Goal: Task Accomplishment & Management: Use online tool/utility

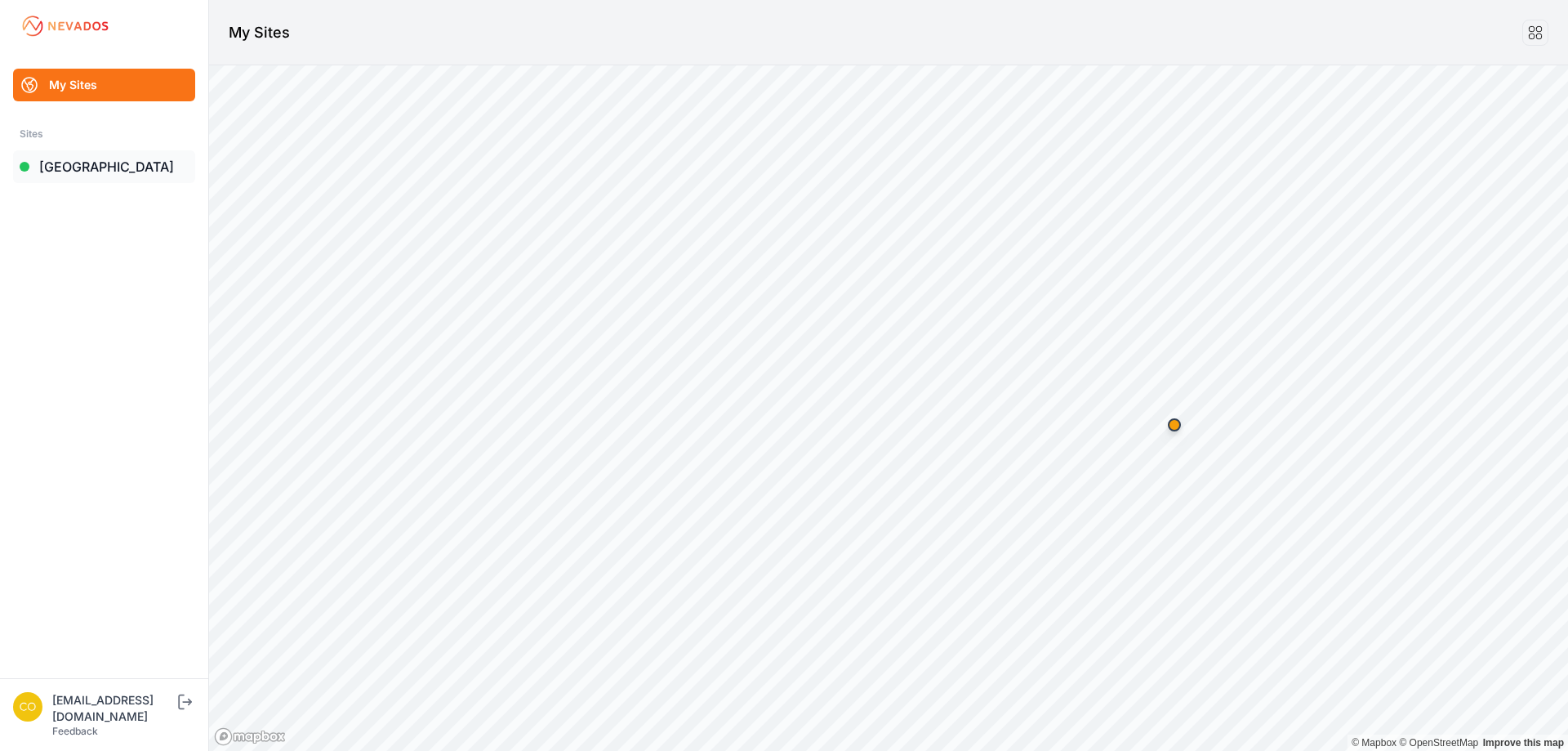
click at [90, 161] on link "[GEOGRAPHIC_DATA]" at bounding box center [104, 167] width 182 height 33
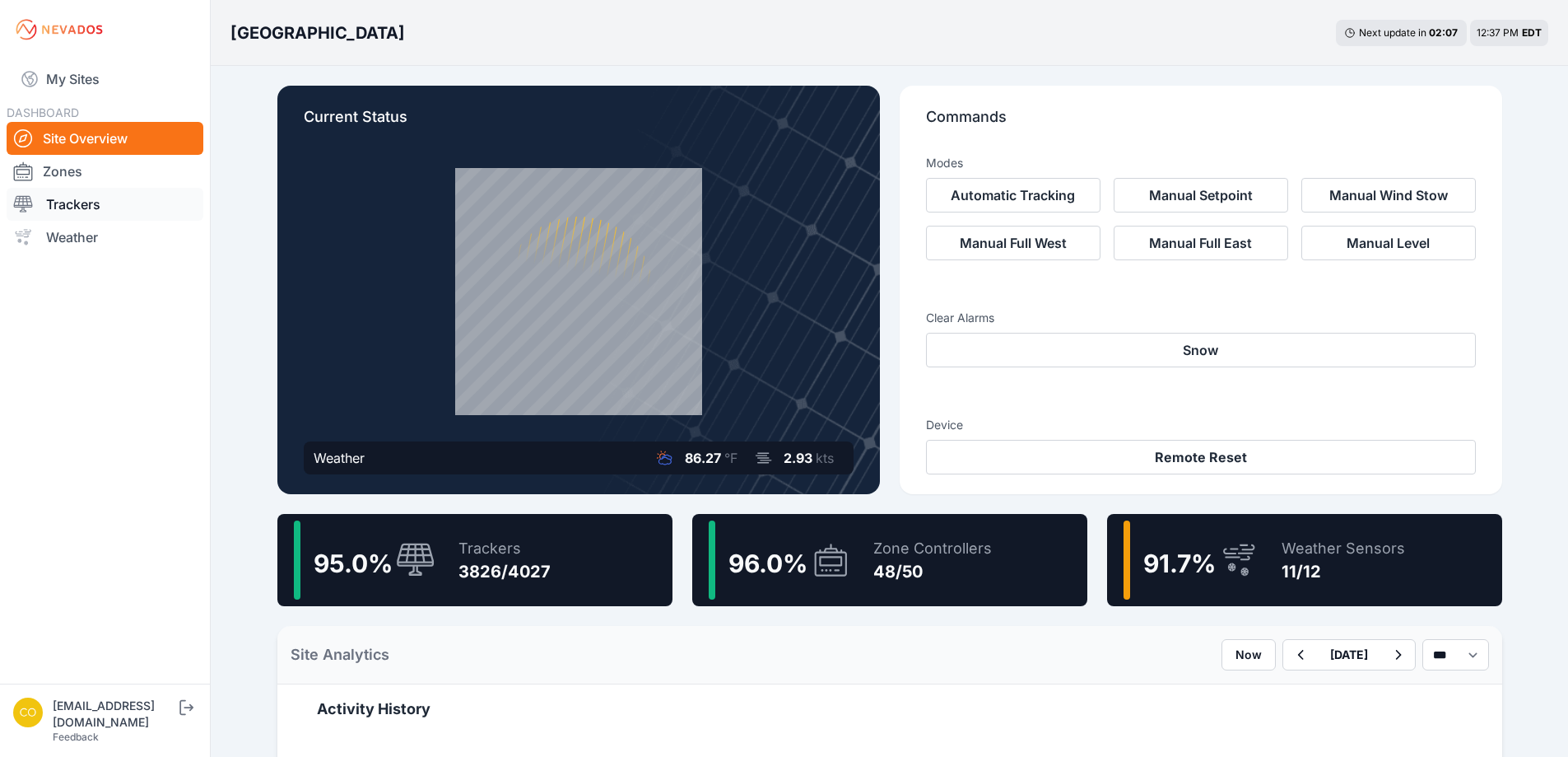
click at [81, 203] on link "Trackers" at bounding box center [105, 204] width 196 height 33
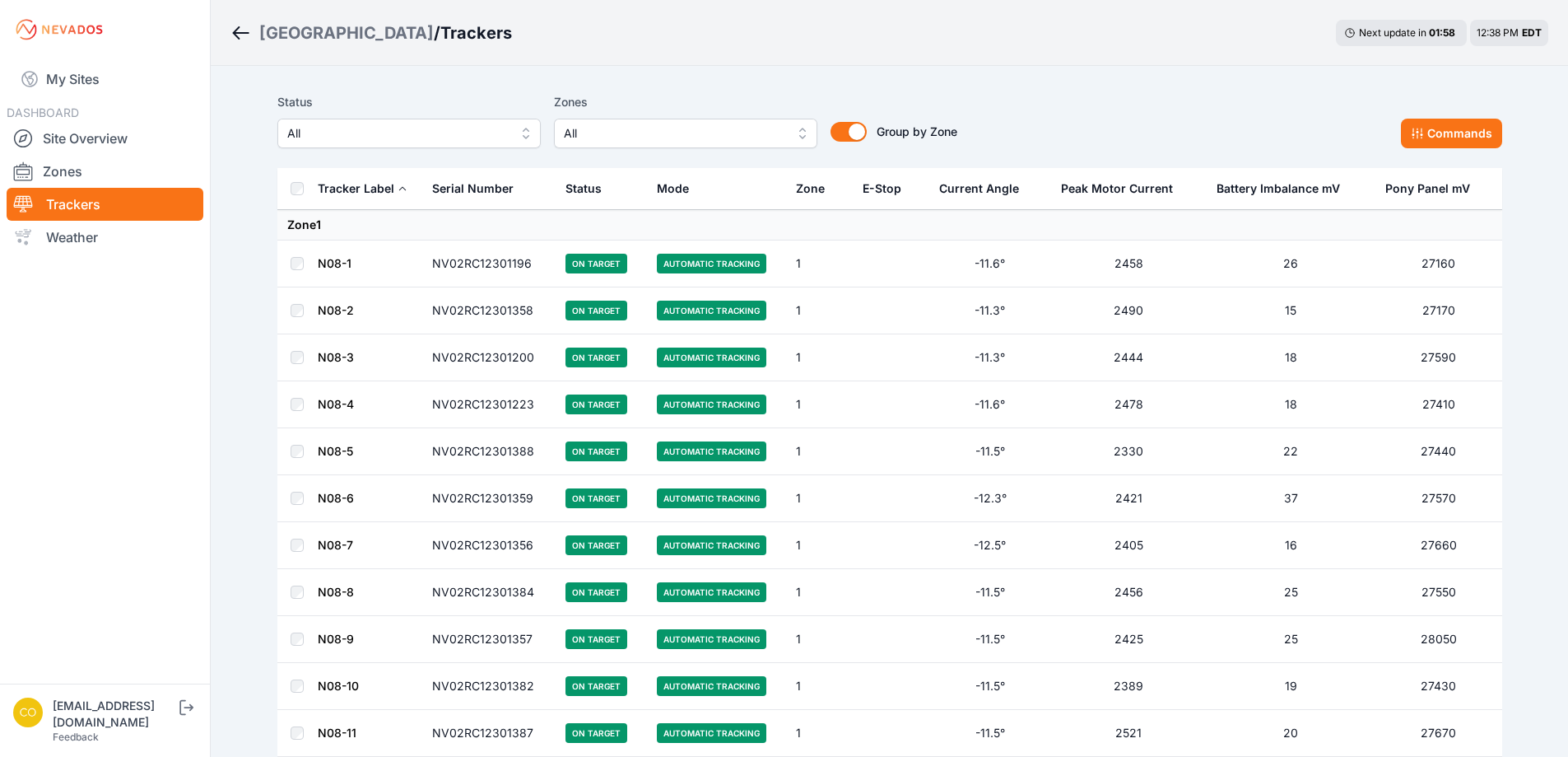
click at [682, 135] on span "All" at bounding box center [673, 134] width 220 height 20
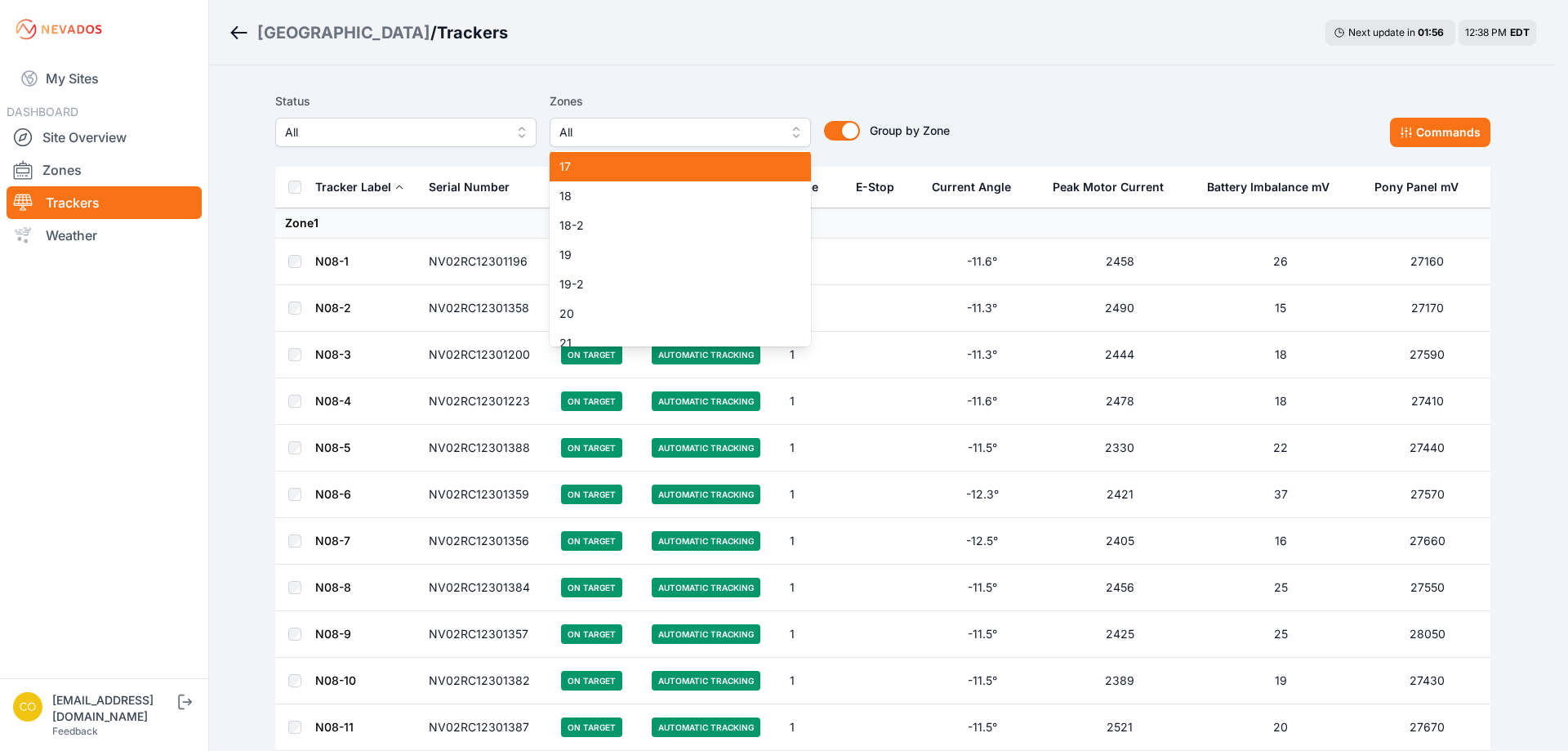
scroll to position [572, 0]
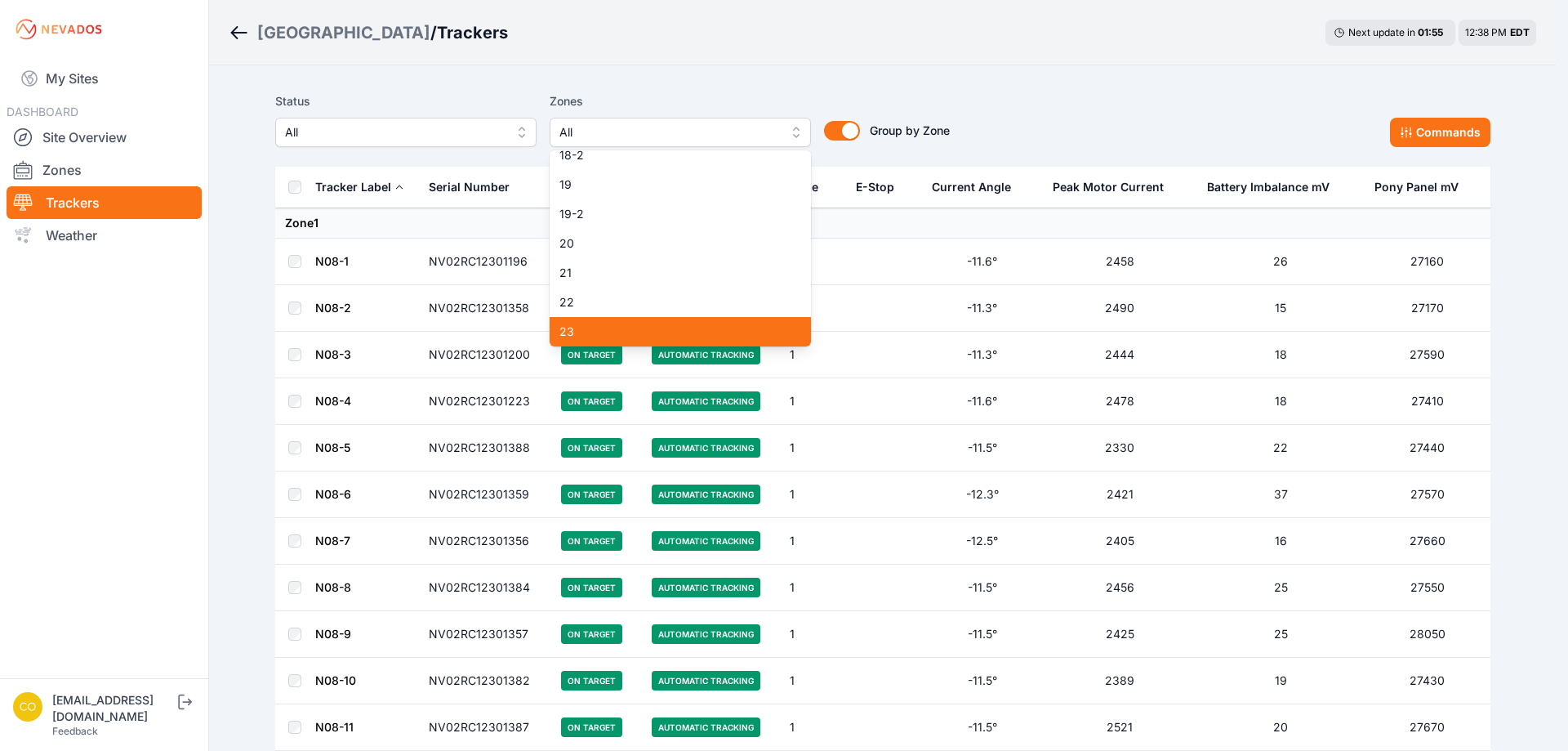
click at [606, 320] on div "23" at bounding box center [680, 332] width 261 height 29
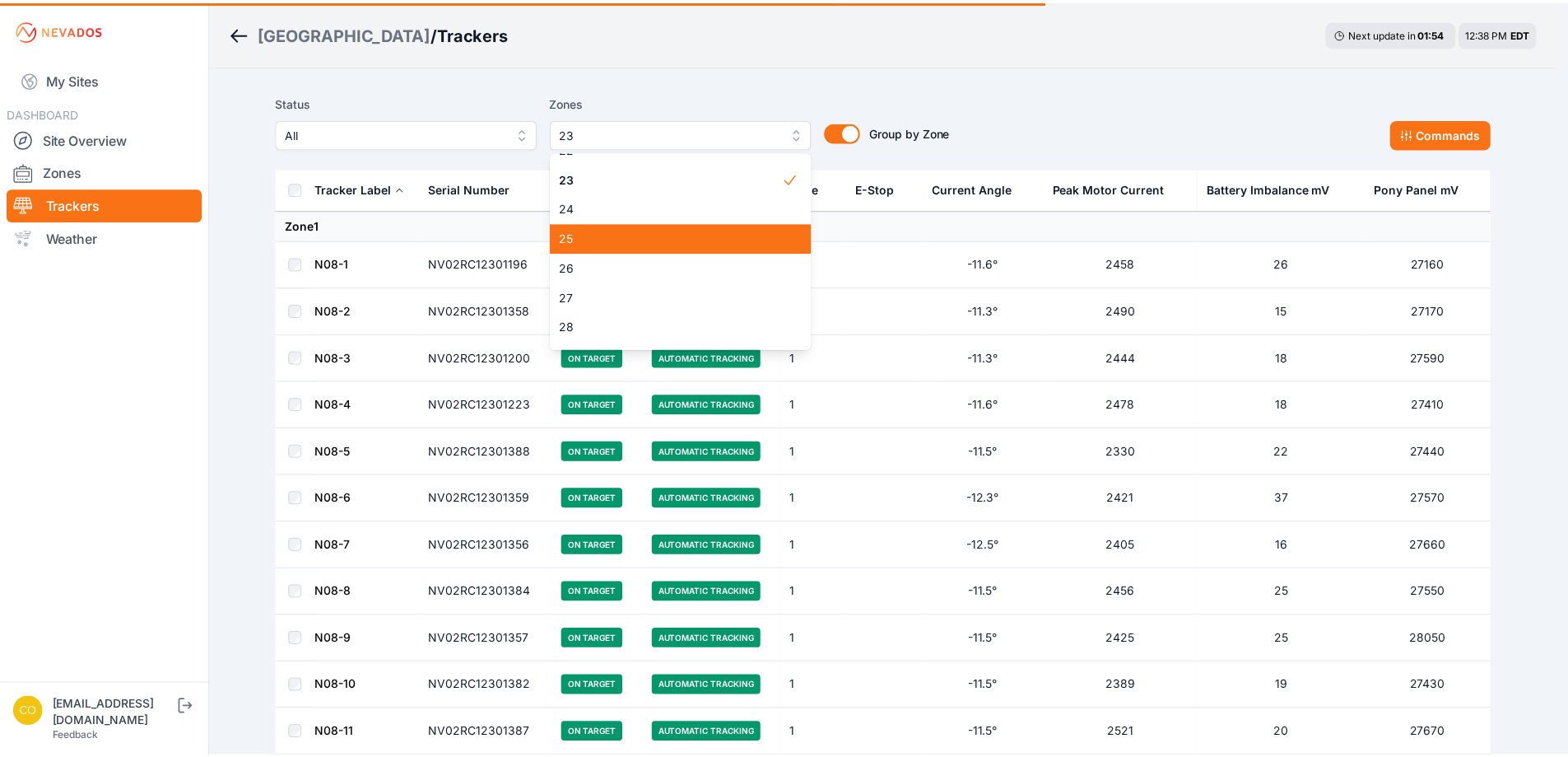
scroll to position [741, 0]
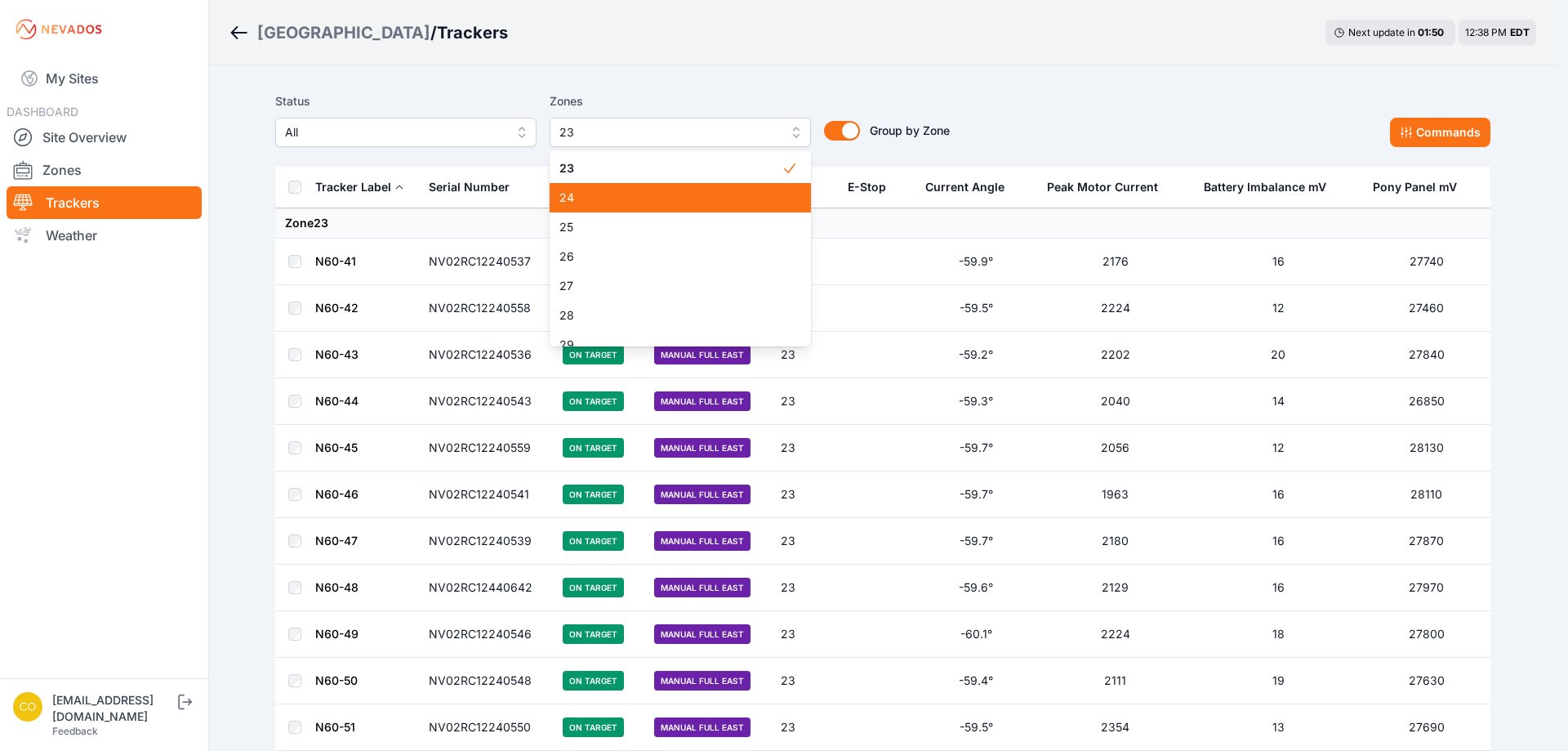
click at [618, 201] on span "24" at bounding box center [670, 197] width 222 height 16
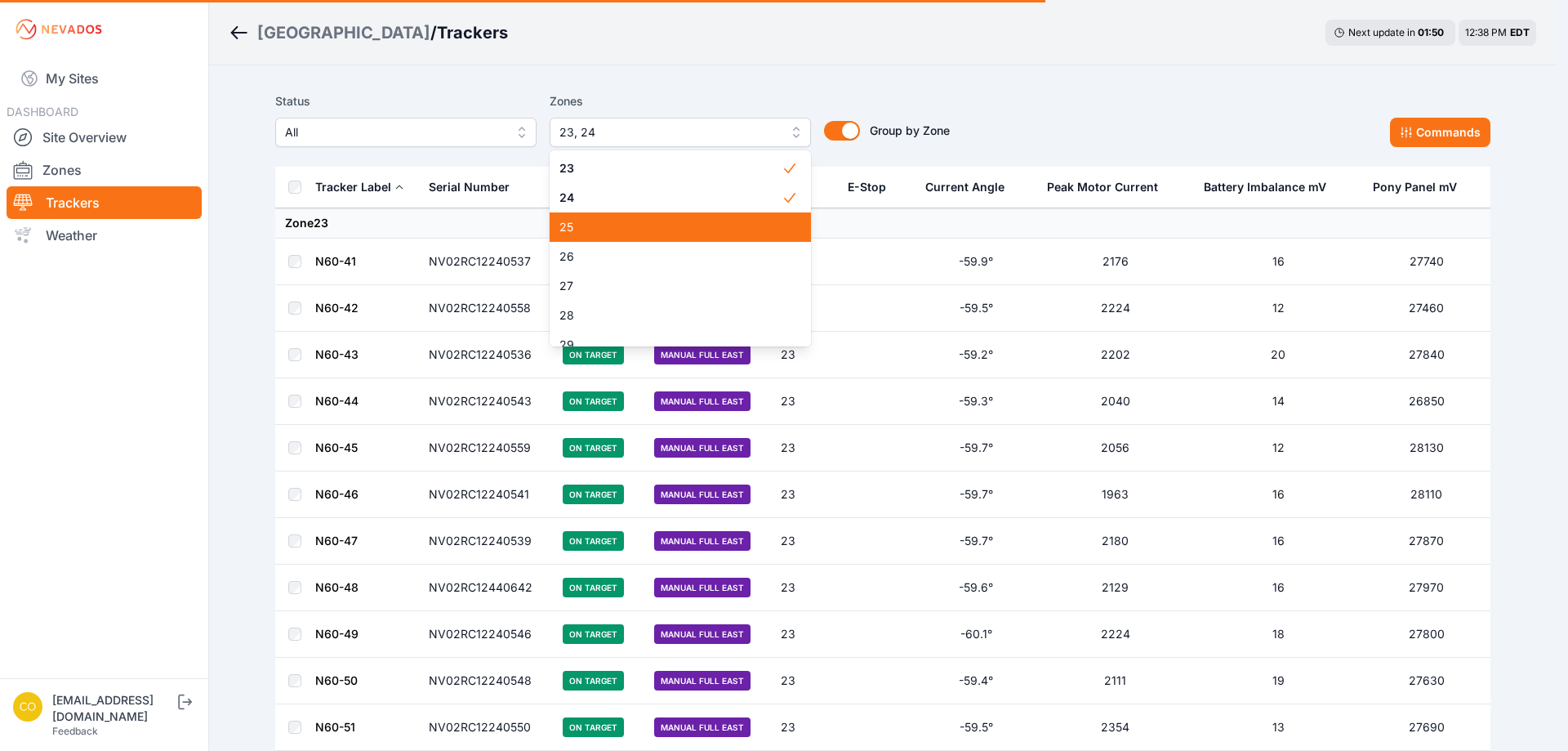
click at [614, 232] on span "25" at bounding box center [670, 227] width 222 height 16
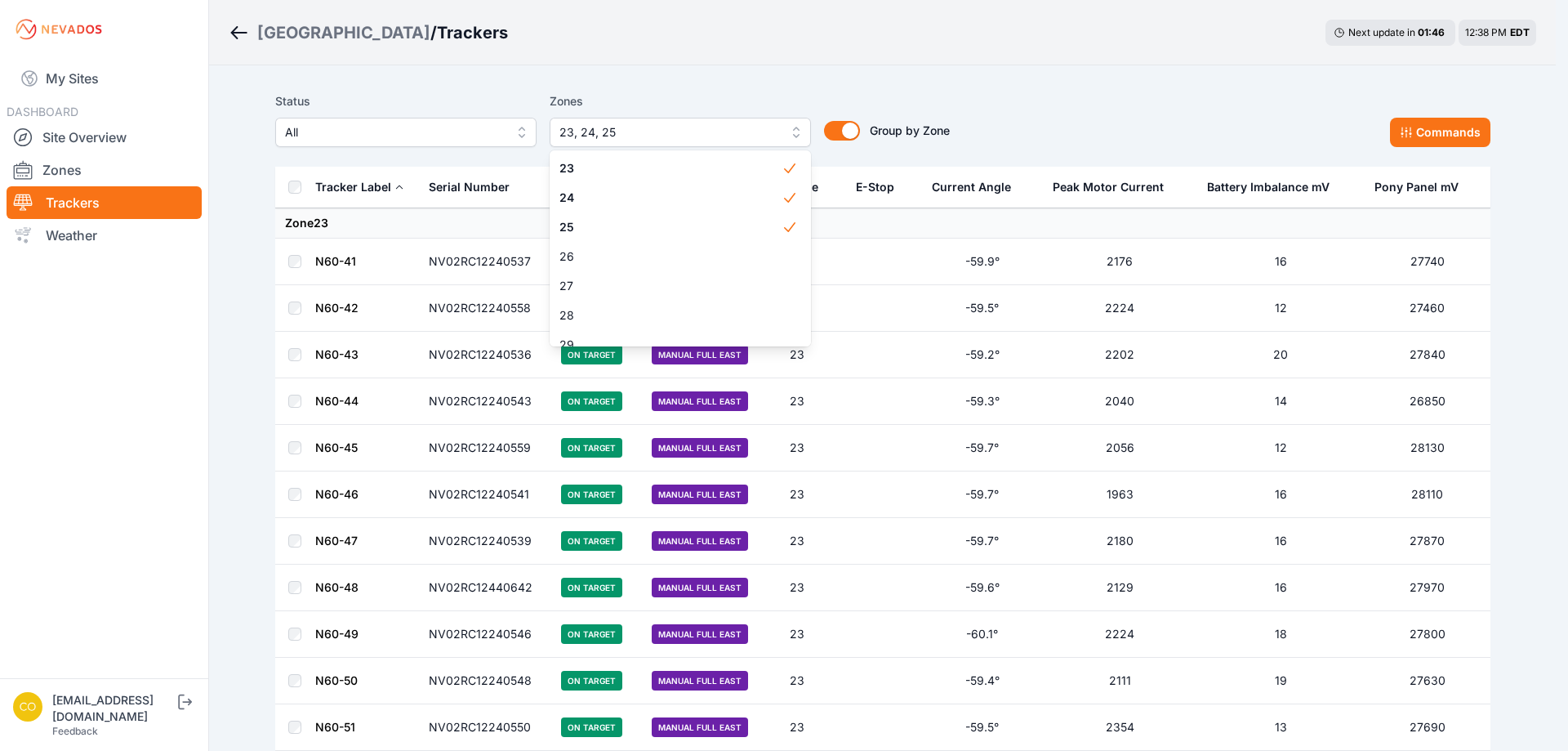
click at [620, 87] on div "Status All Zones 23, 24, 25 1 2 3 4 5 6 7 8 9 10 11 11-2 12 13 14 15 16 17 18 1…" at bounding box center [883, 126] width 1215 height 82
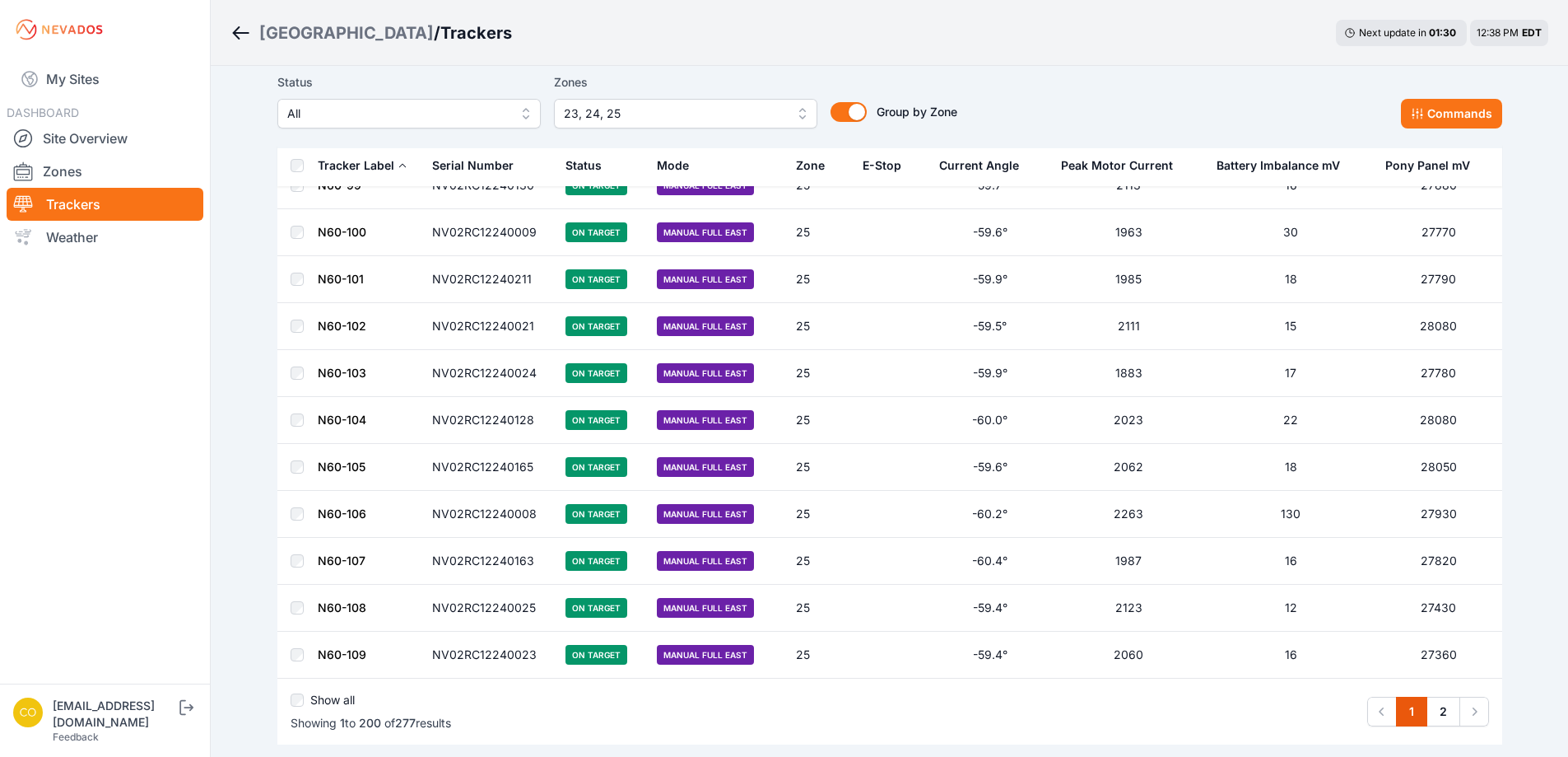
scroll to position [9120, 0]
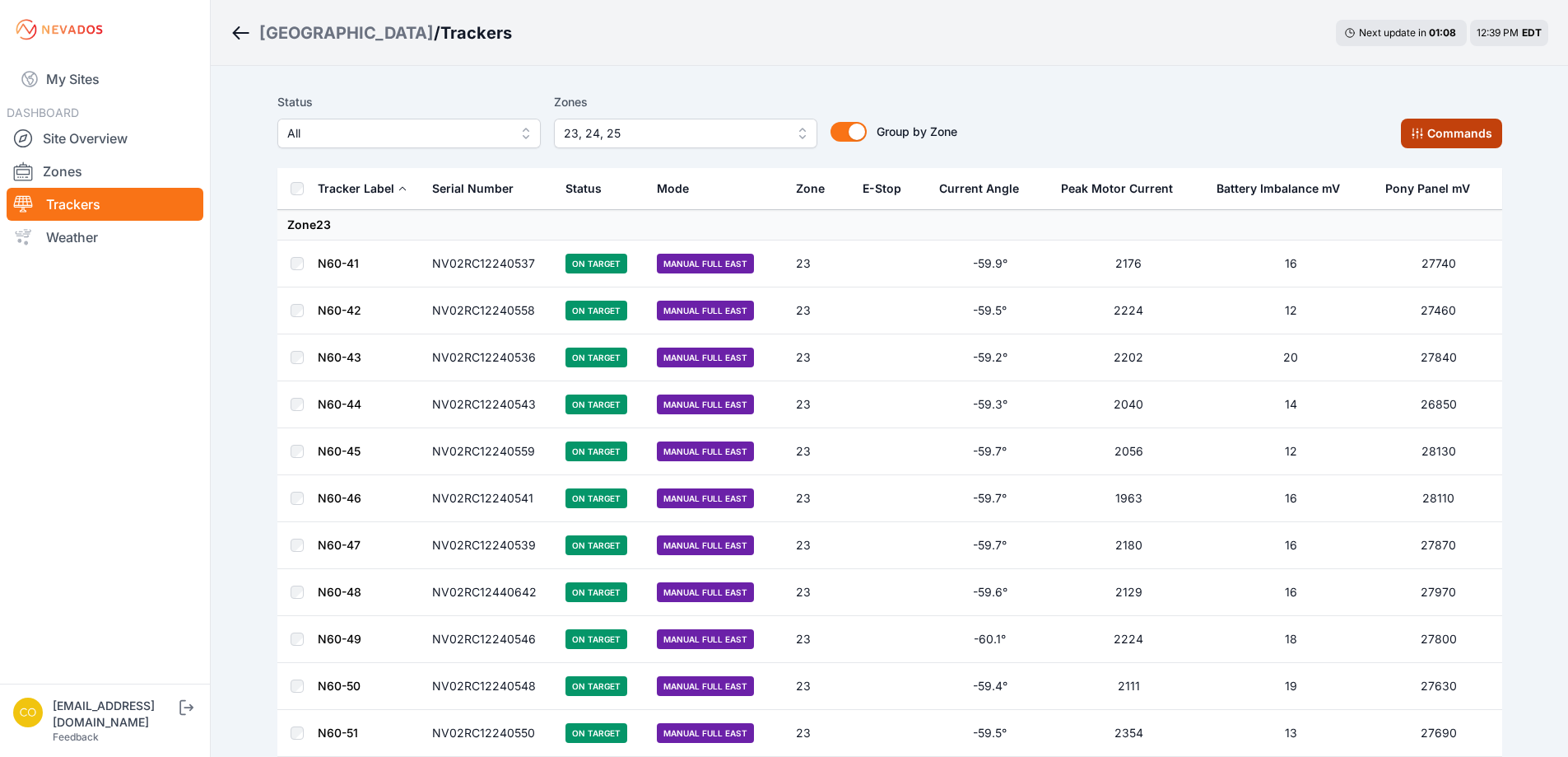
click at [1433, 126] on button "Commands" at bounding box center [1452, 134] width 102 height 30
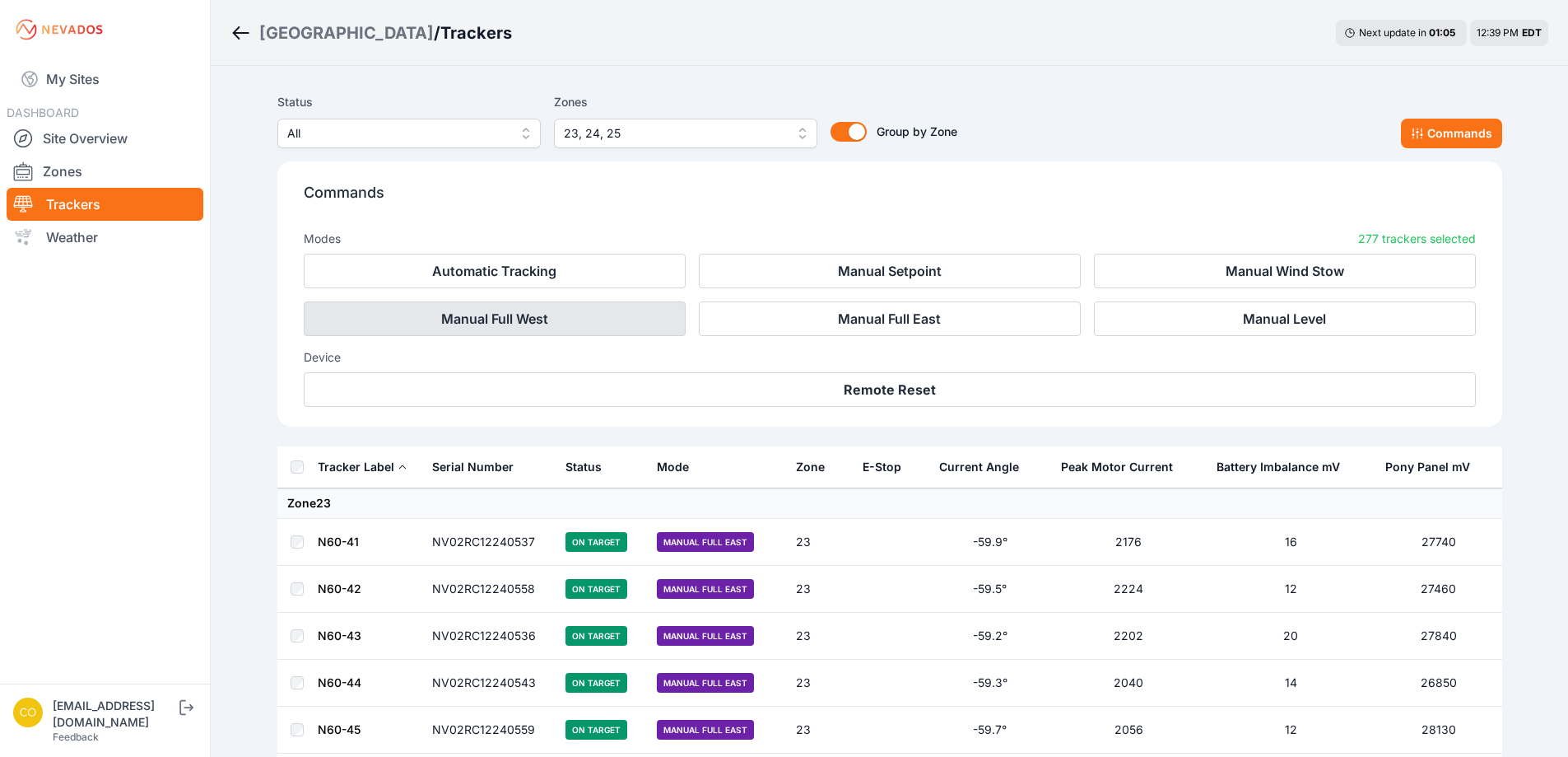
click at [565, 324] on button "Manual Full West" at bounding box center [494, 319] width 382 height 35
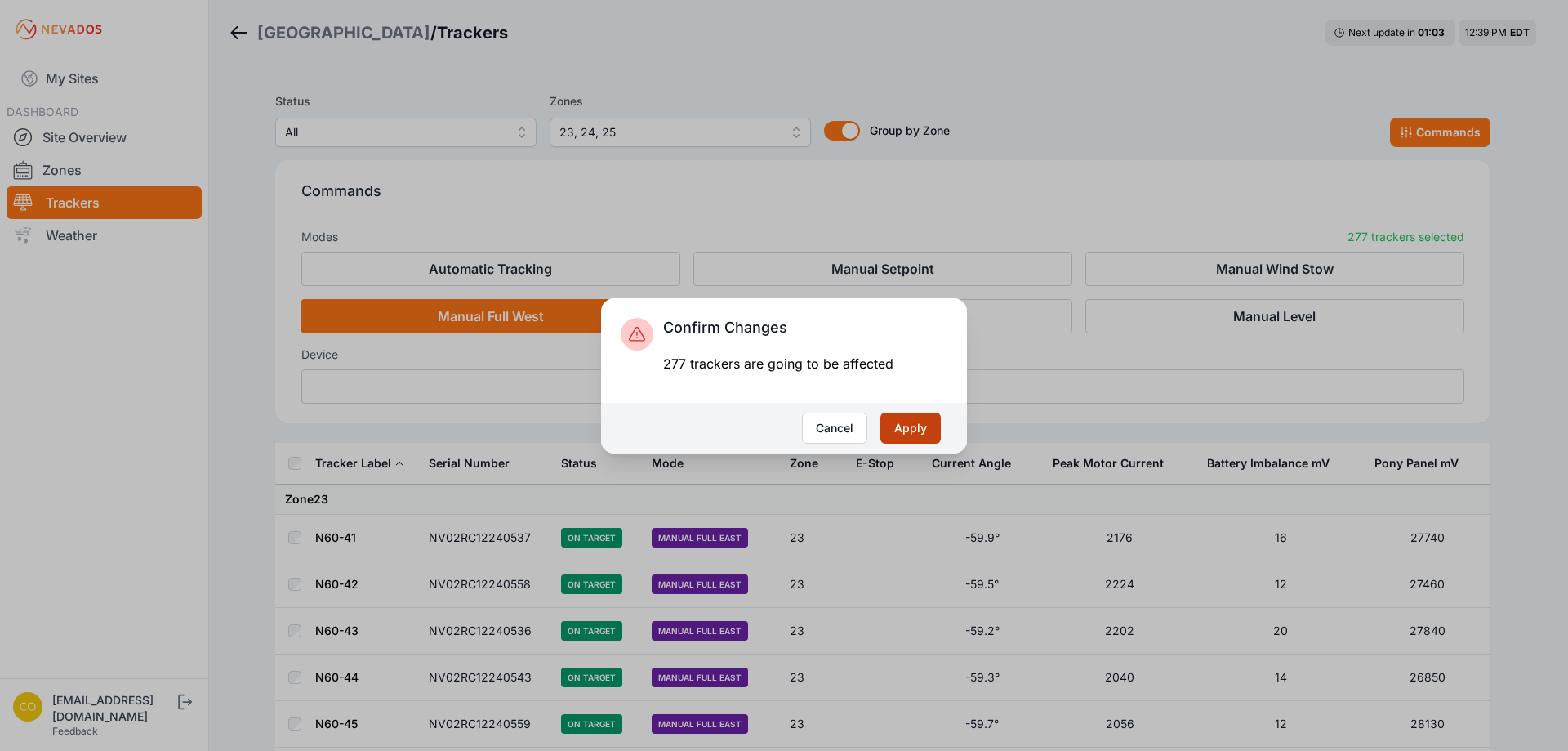
click at [912, 434] on button "Apply" at bounding box center [911, 428] width 61 height 31
